Goal: Browse casually: Explore the website without a specific task or goal

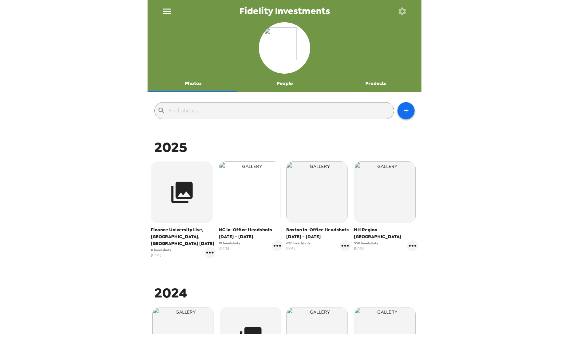
click at [242, 191] on img "button" at bounding box center [250, 192] width 62 height 62
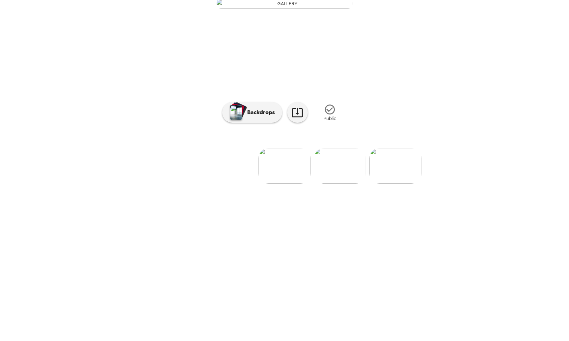
scroll to position [38, 0]
click at [326, 183] on img at bounding box center [340, 166] width 52 height 36
click at [336, 183] on img at bounding box center [340, 166] width 52 height 36
click at [388, 183] on img at bounding box center [396, 166] width 52 height 36
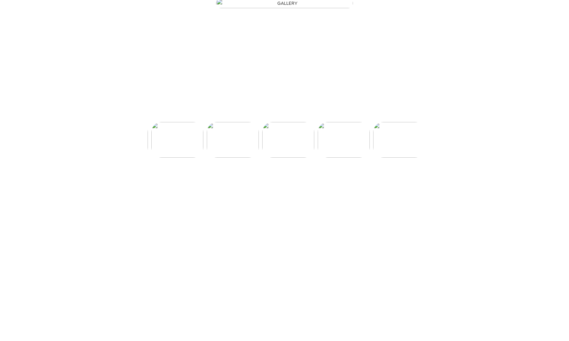
scroll to position [0, 221]
click at [384, 183] on img at bounding box center [396, 166] width 52 height 36
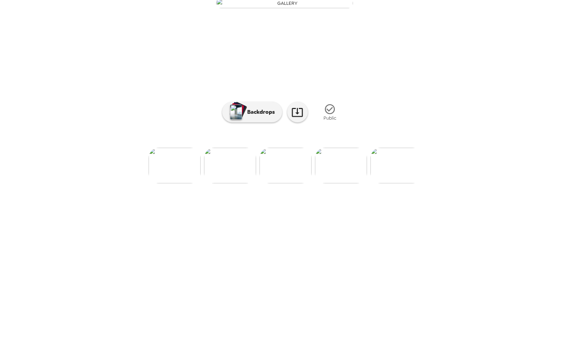
click at [231, 183] on img at bounding box center [230, 166] width 52 height 36
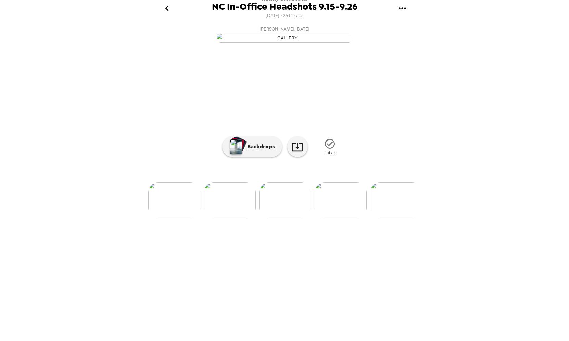
scroll to position [0, 0]
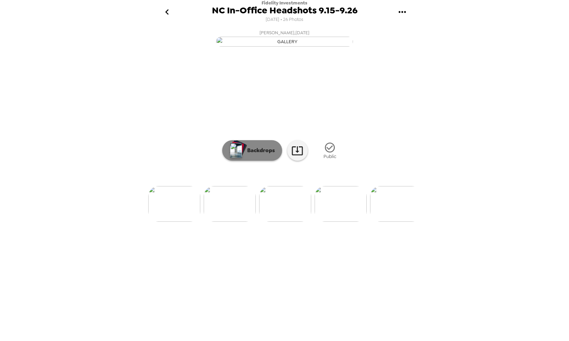
click at [255, 154] on p "Backdrops" at bounding box center [259, 150] width 31 height 8
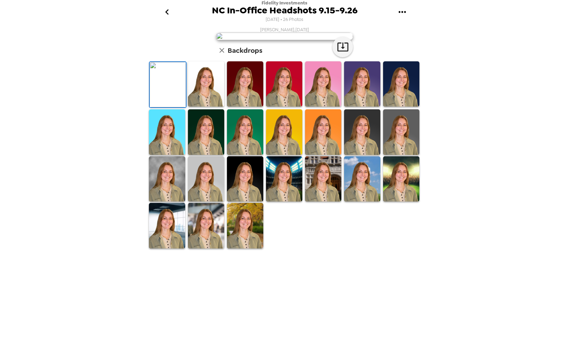
click at [246, 202] on img at bounding box center [245, 179] width 36 height 46
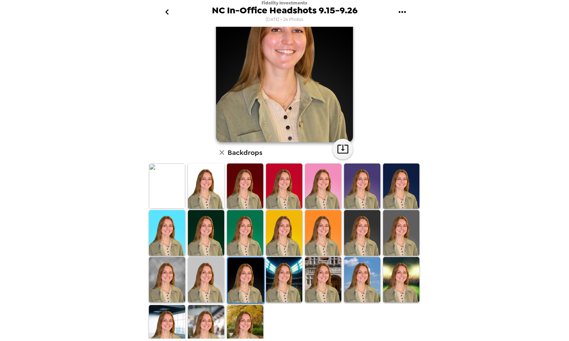
scroll to position [67, 0]
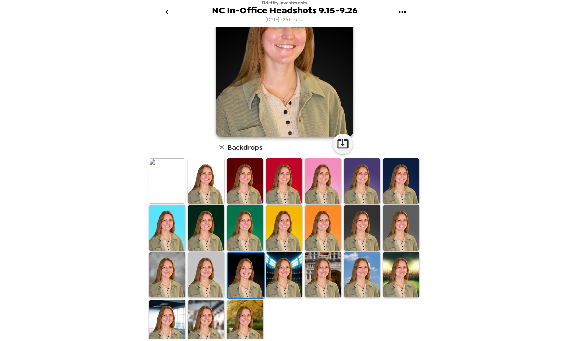
click at [244, 309] on img at bounding box center [245, 323] width 36 height 46
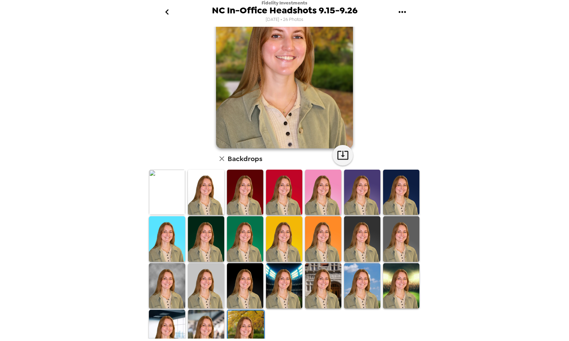
scroll to position [56, 0]
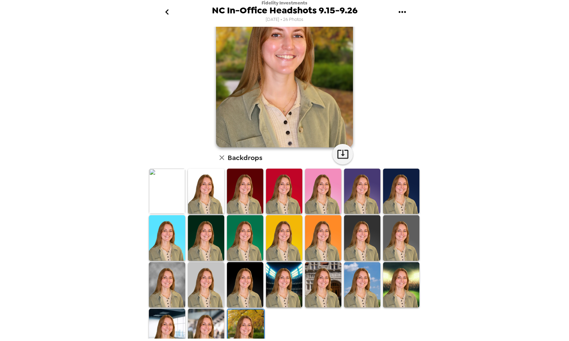
click at [284, 242] on img at bounding box center [284, 238] width 36 height 46
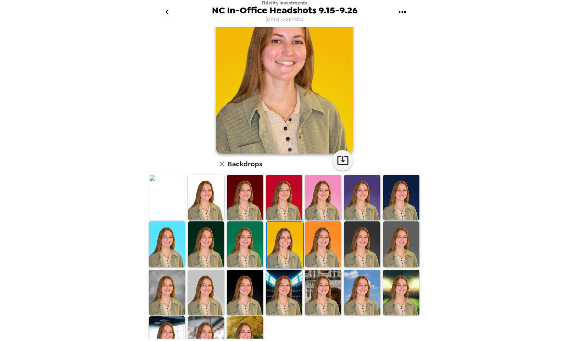
scroll to position [54, 0]
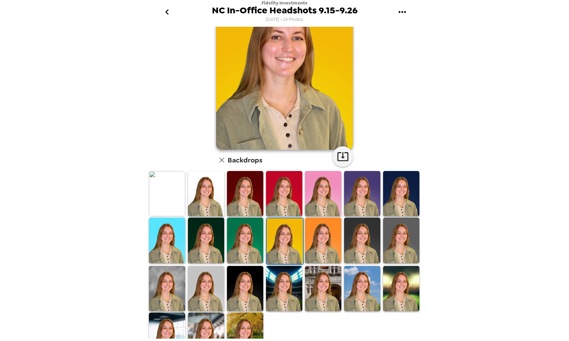
click at [242, 289] on img at bounding box center [245, 289] width 36 height 46
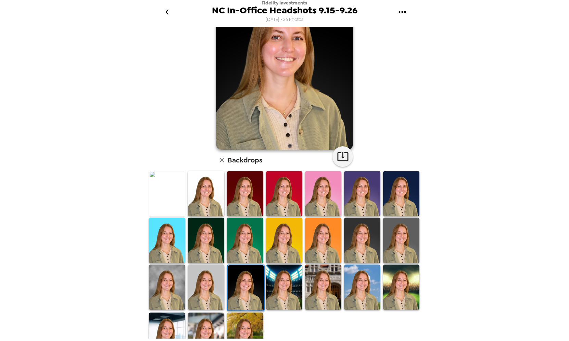
click at [210, 287] on img at bounding box center [206, 287] width 36 height 46
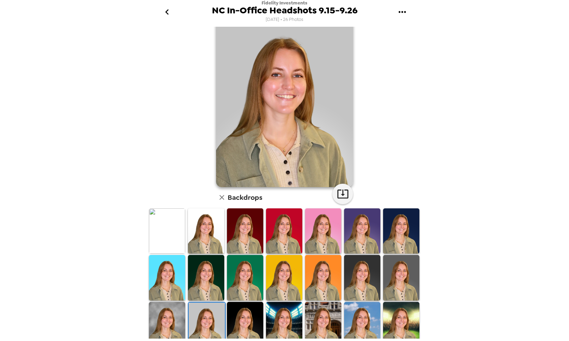
scroll to position [27, 0]
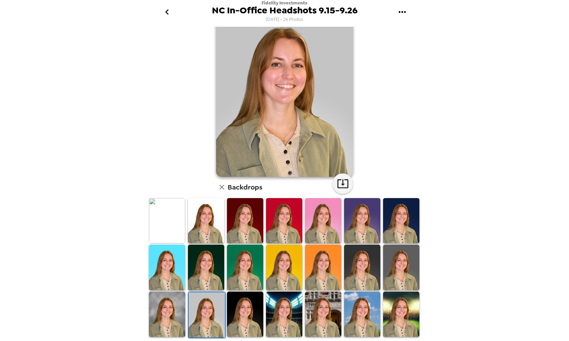
click at [179, 306] on img at bounding box center [167, 314] width 36 height 46
